Goal: Task Accomplishment & Management: Manage account settings

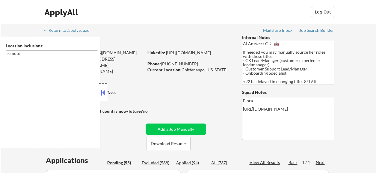
select select ""pending""
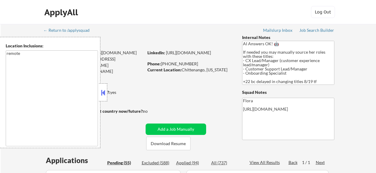
select select ""pending""
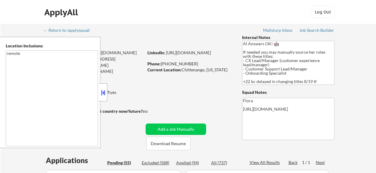
select select ""pending""
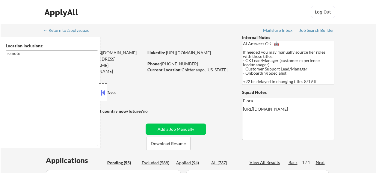
select select ""pending""
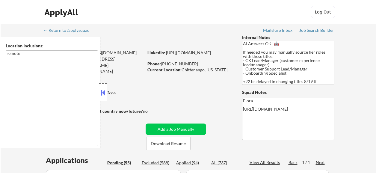
select select ""pending""
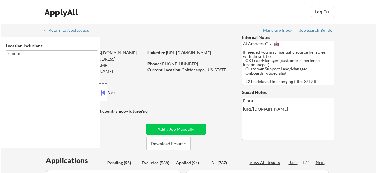
select select ""pending""
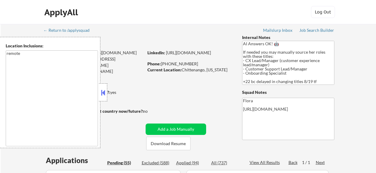
select select ""pending""
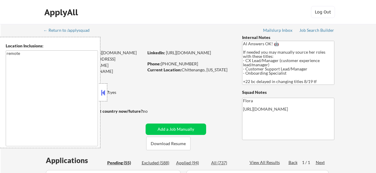
select select ""pending""
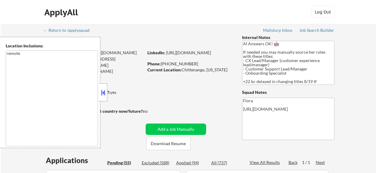
select select ""pending""
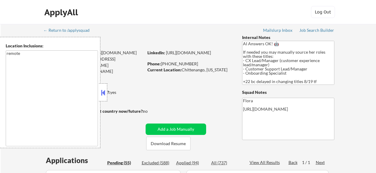
select select ""pending""
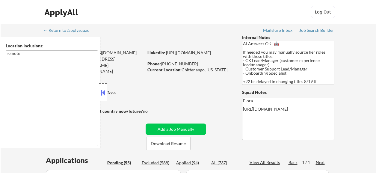
select select ""pending""
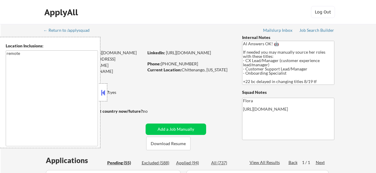
scroll to position [210, 0]
